Goal: Find specific page/section: Find specific page/section

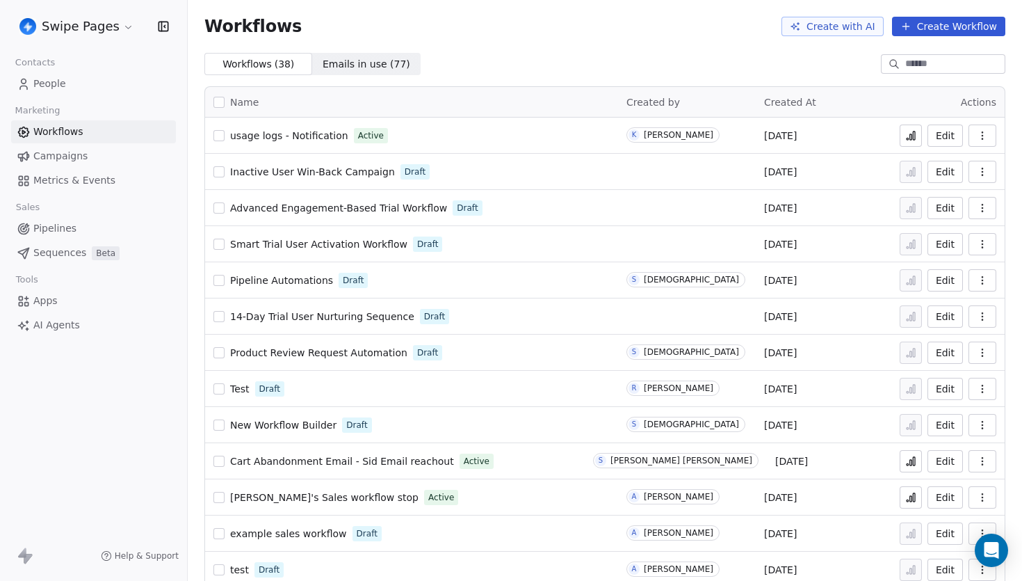
click at [85, 81] on link "People" at bounding box center [93, 83] width 165 height 23
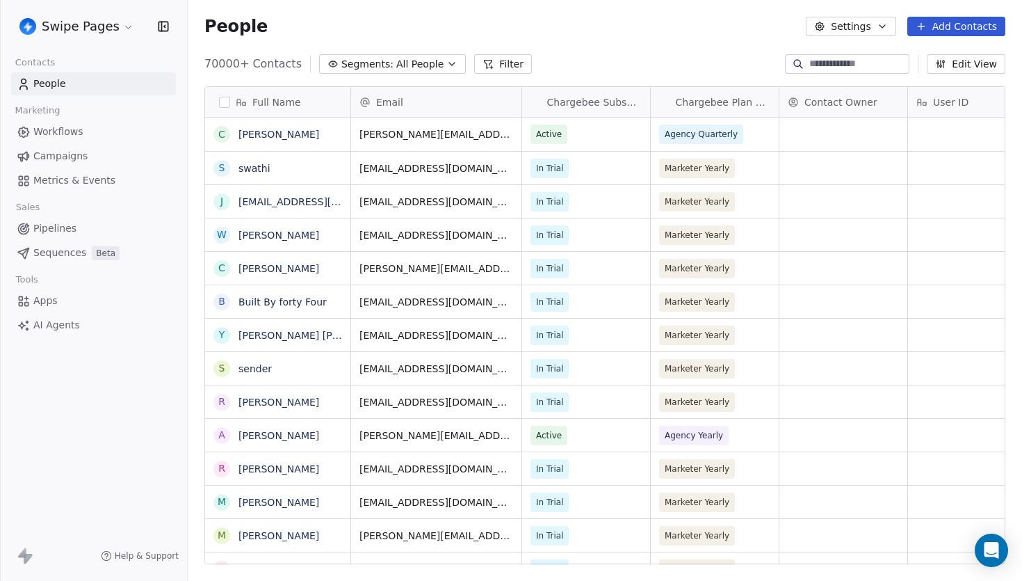
click at [83, 159] on span "Campaigns" at bounding box center [60, 156] width 54 height 15
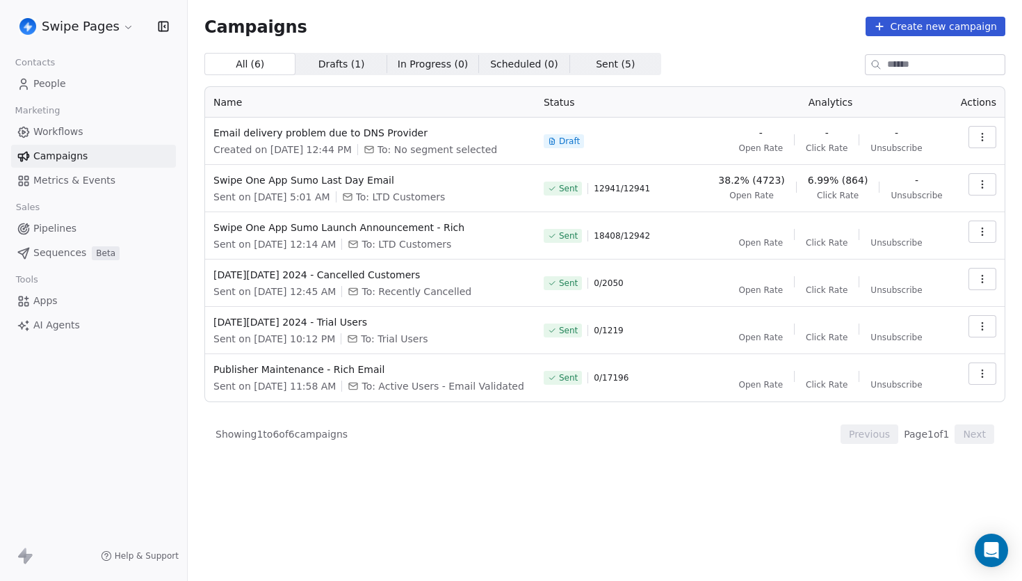
click at [54, 131] on span "Workflows" at bounding box center [58, 131] width 50 height 15
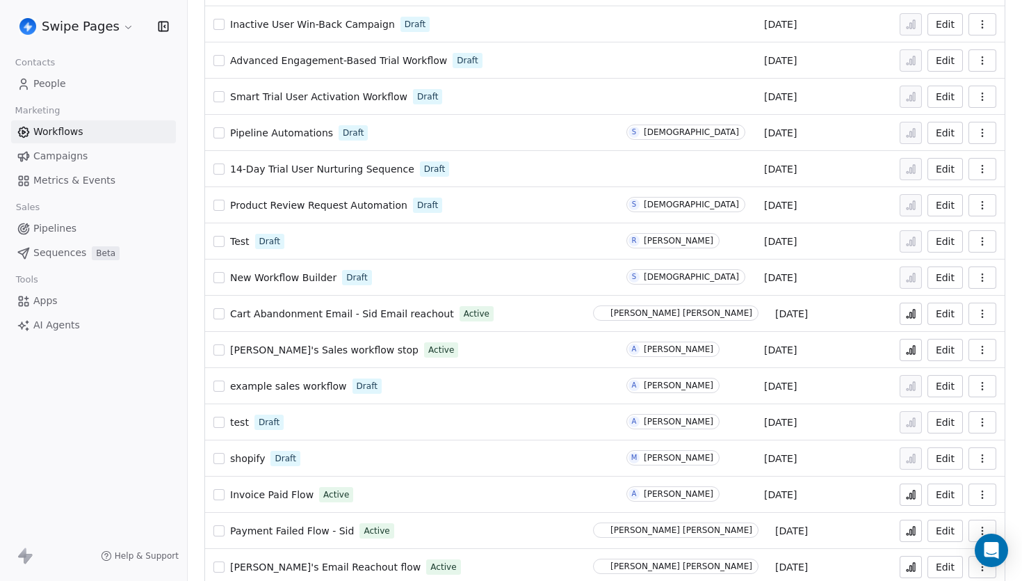
scroll to position [165, 0]
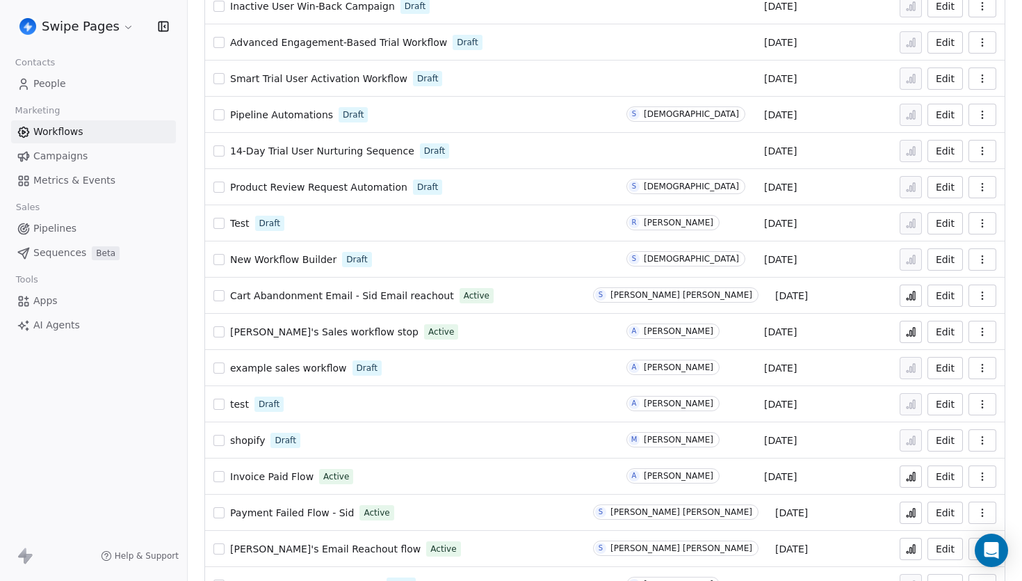
click at [419, 300] on span "Cart Abandonment Email - Sid Email reachout" at bounding box center [342, 295] width 224 height 11
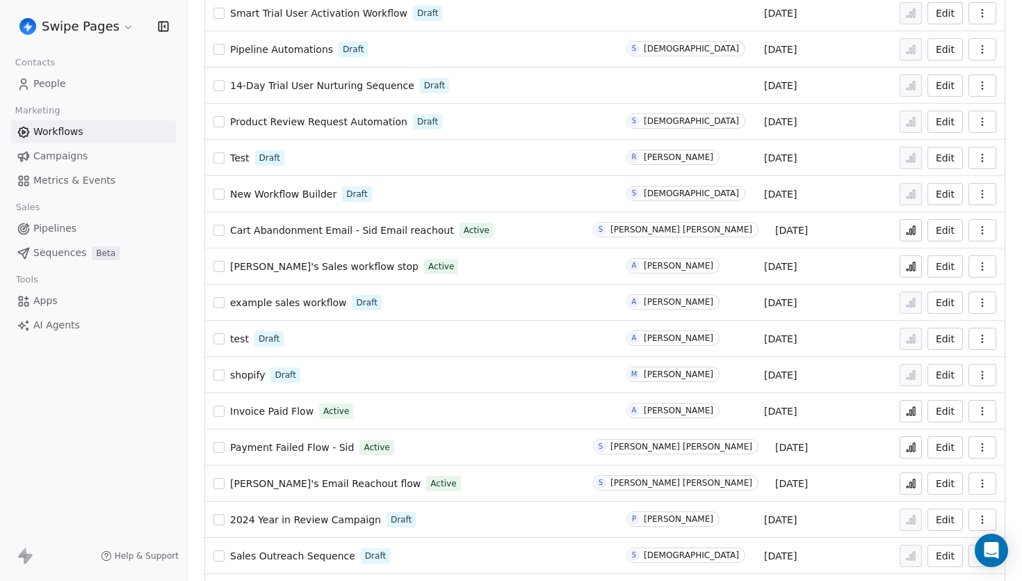
scroll to position [234, 0]
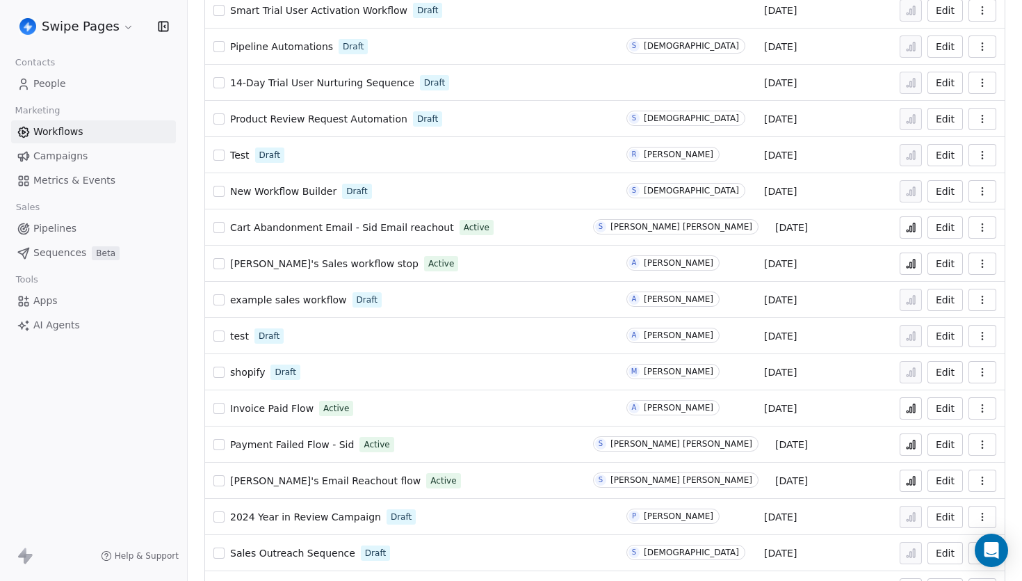
click at [307, 480] on span "[PERSON_NAME]'s Email Reachout flow" at bounding box center [325, 480] width 190 height 11
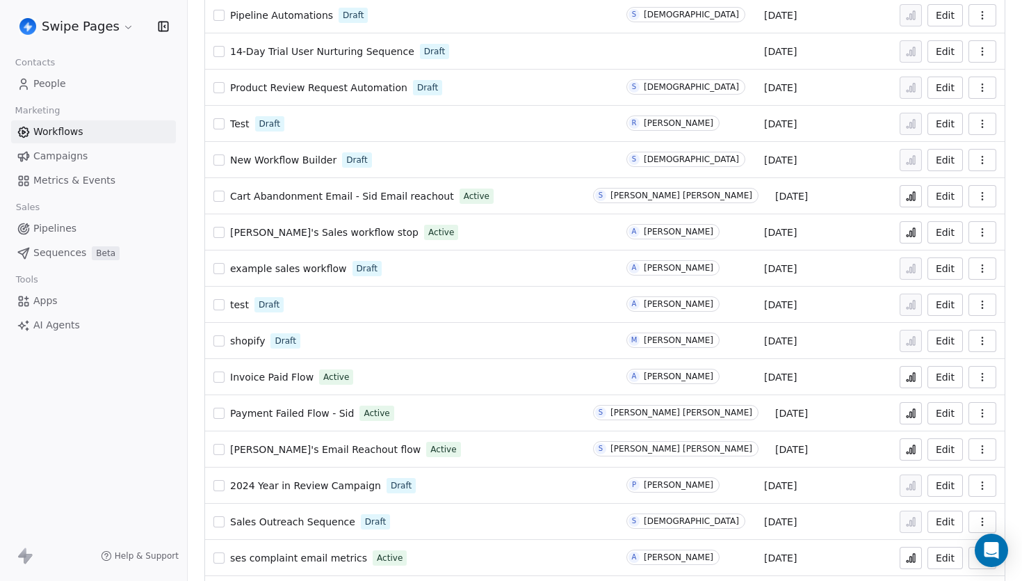
scroll to position [268, 0]
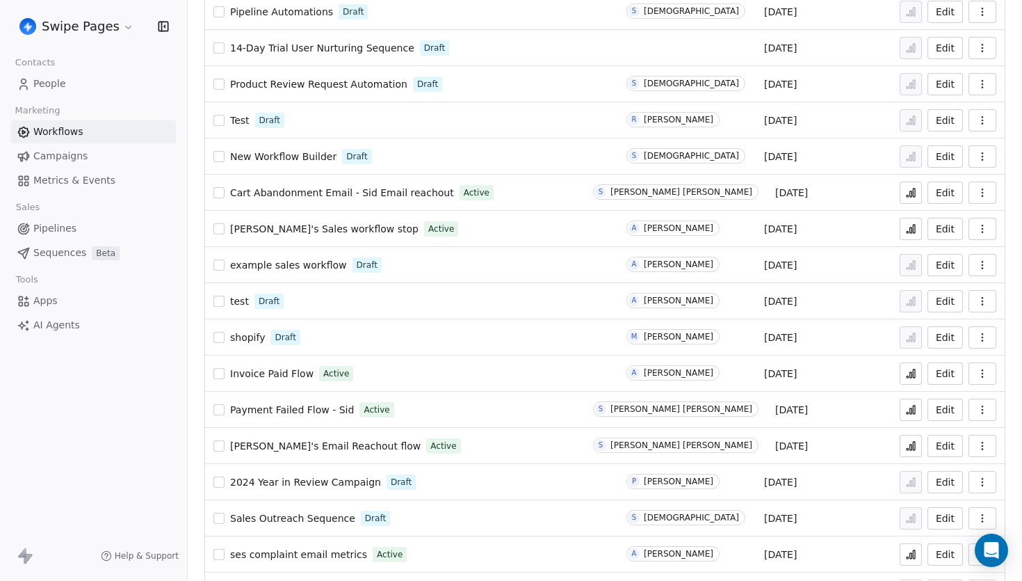
click at [920, 450] on button at bounding box center [911, 446] width 22 height 22
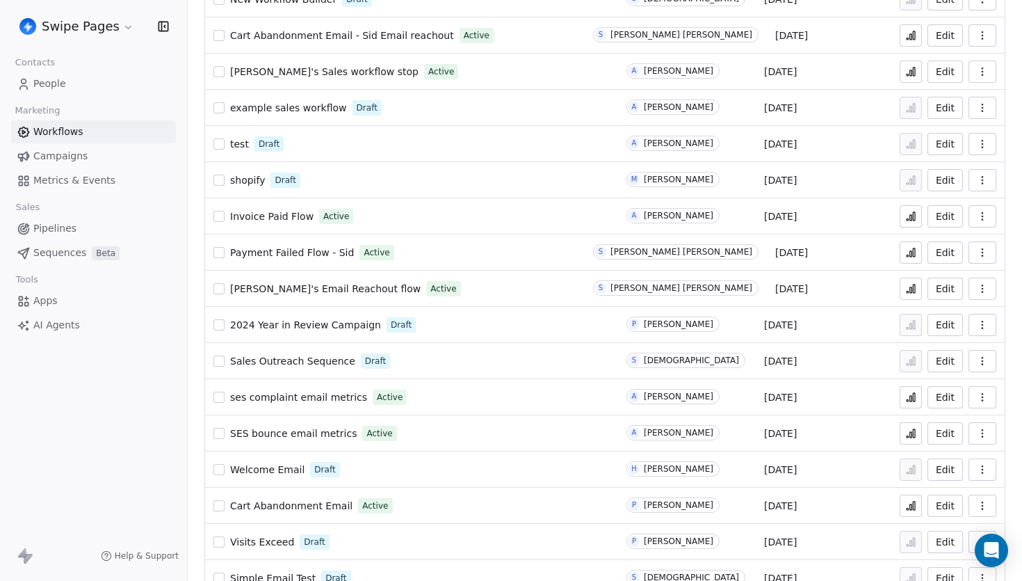
scroll to position [455, 0]
